Goal: Task Accomplishment & Management: Manage account settings

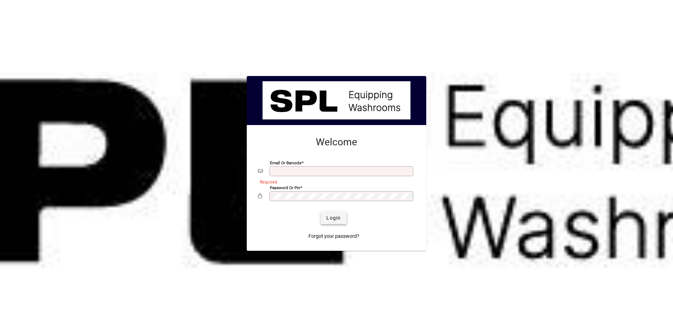
type input "**********"
click at [332, 217] on span "Login" at bounding box center [333, 218] width 14 height 7
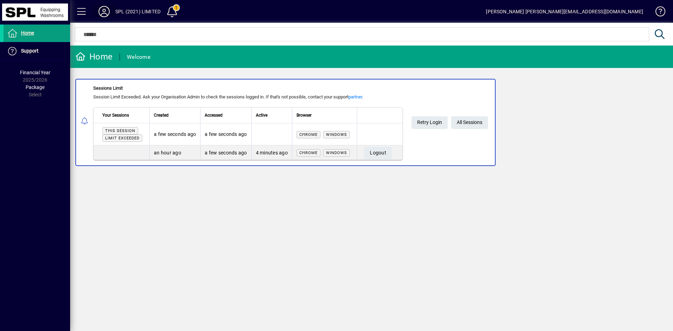
click at [100, 8] on icon at bounding box center [104, 11] width 14 height 11
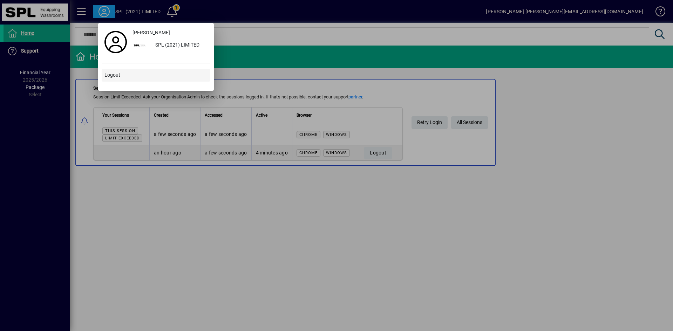
click at [110, 74] on span "Logout" at bounding box center [112, 75] width 16 height 7
